Goal: Task Accomplishment & Management: Use online tool/utility

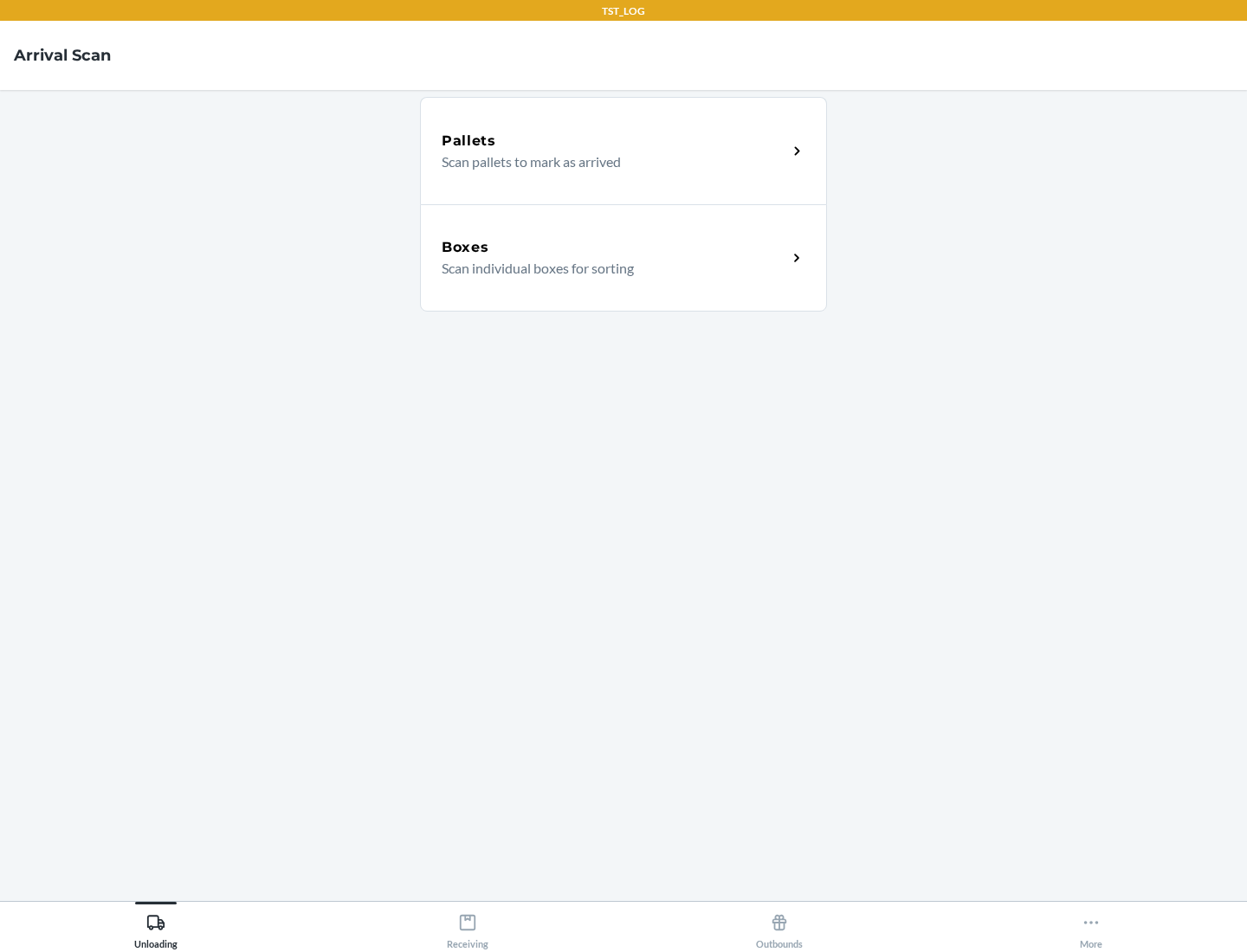
click at [614, 248] on div "Boxes" at bounding box center [614, 247] width 345 height 21
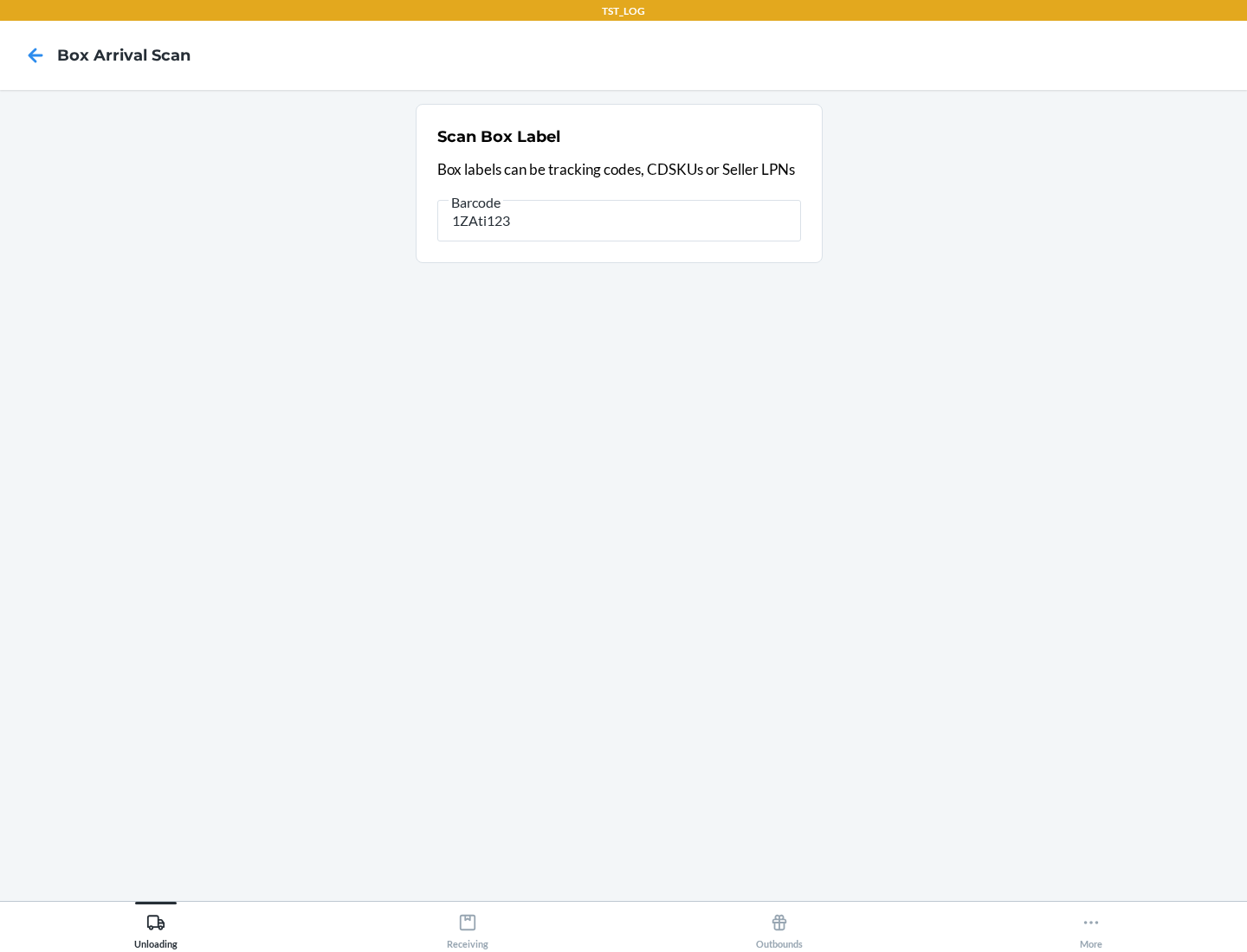
type input "1ZAti123"
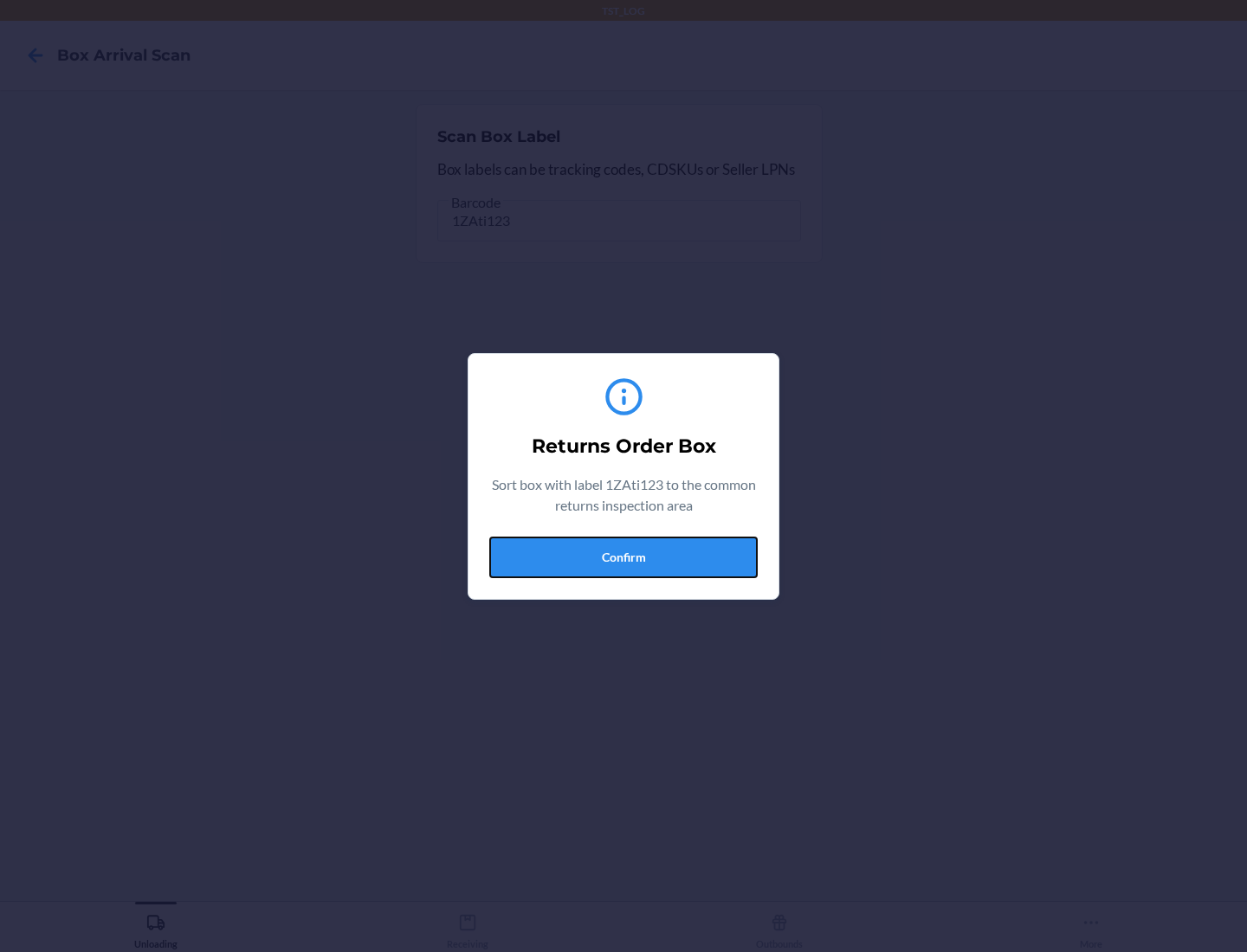
click at [623, 557] on button "Confirm" at bounding box center [624, 558] width 269 height 42
